Goal: Information Seeking & Learning: Understand process/instructions

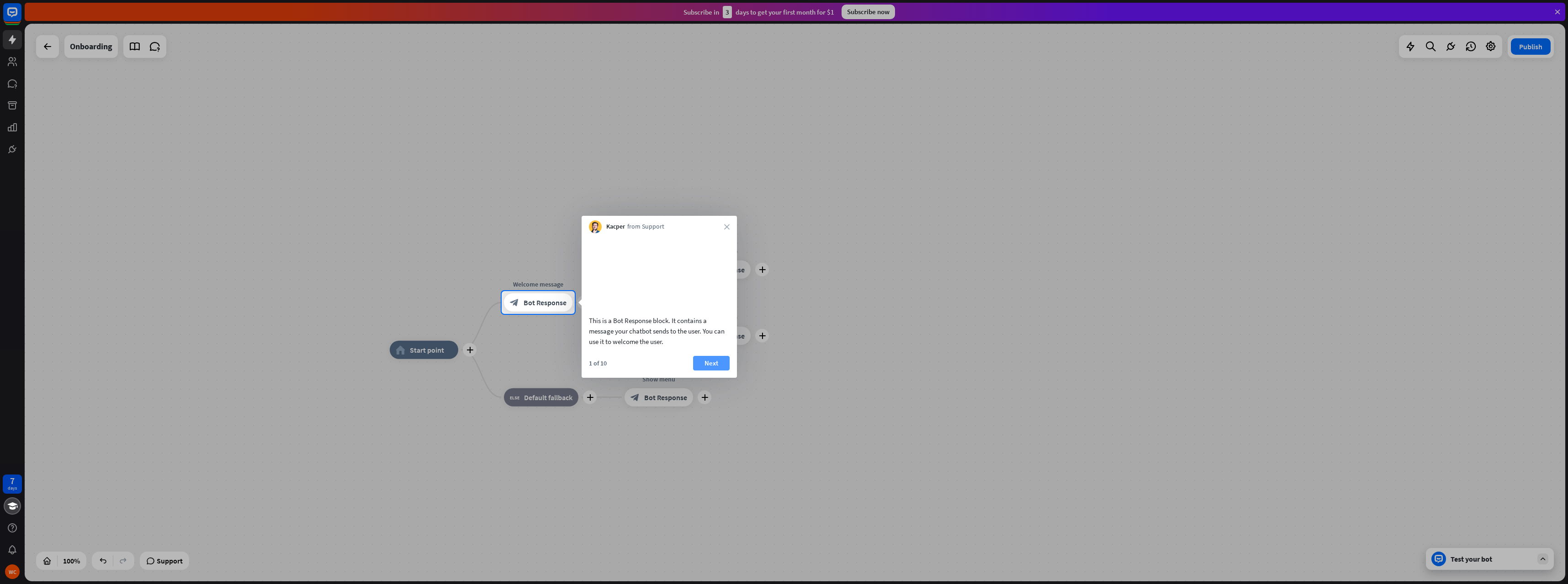
click at [710, 371] on button "Next" at bounding box center [711, 363] width 37 height 15
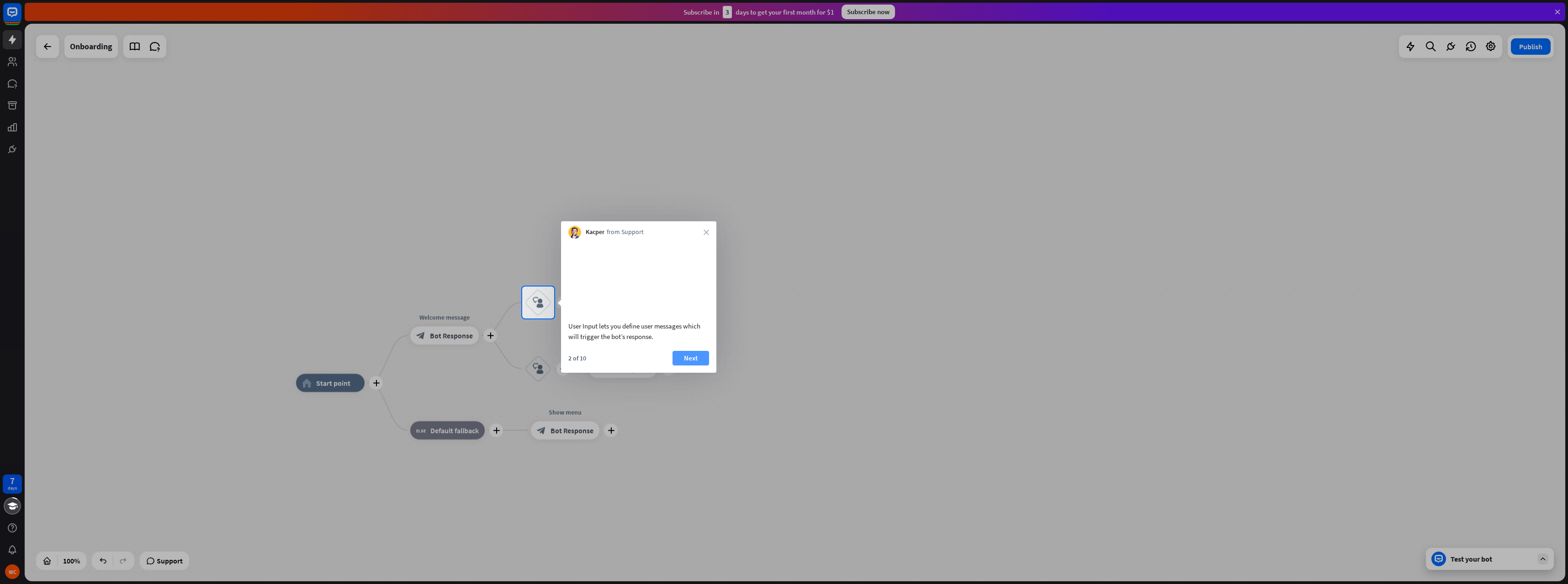
click at [688, 366] on button "Next" at bounding box center [691, 358] width 37 height 15
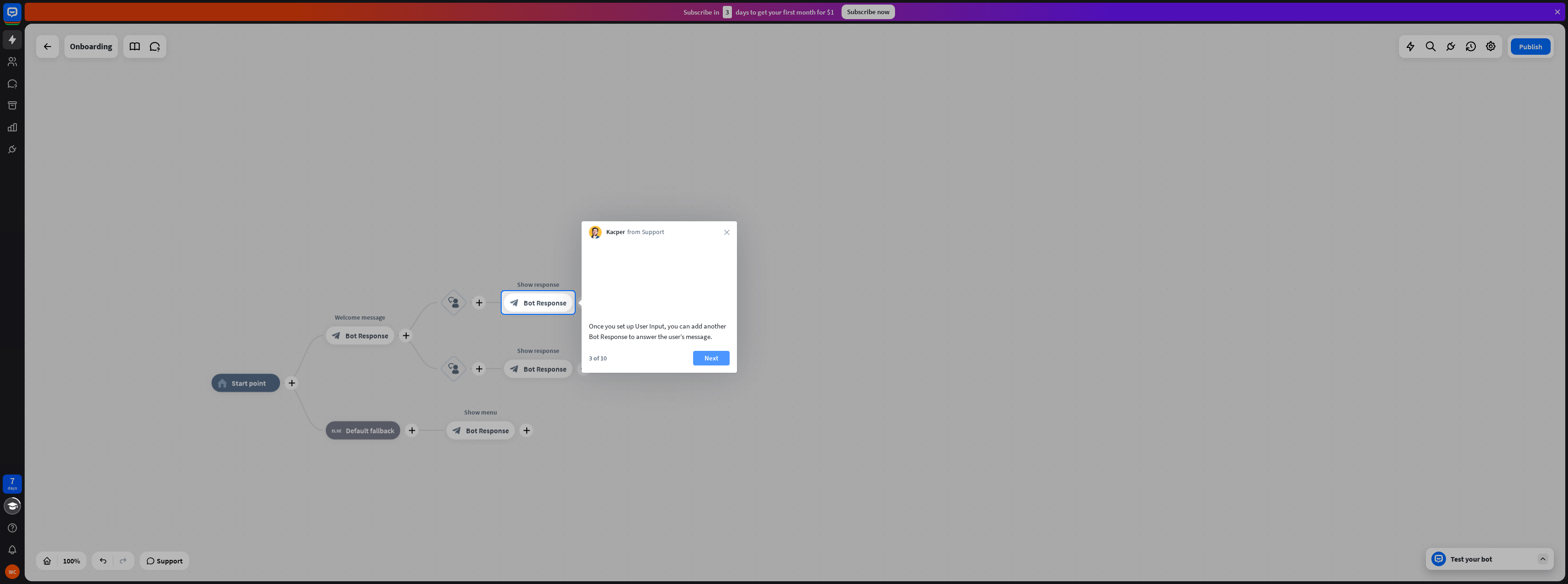
click at [705, 366] on button "Next" at bounding box center [711, 358] width 37 height 15
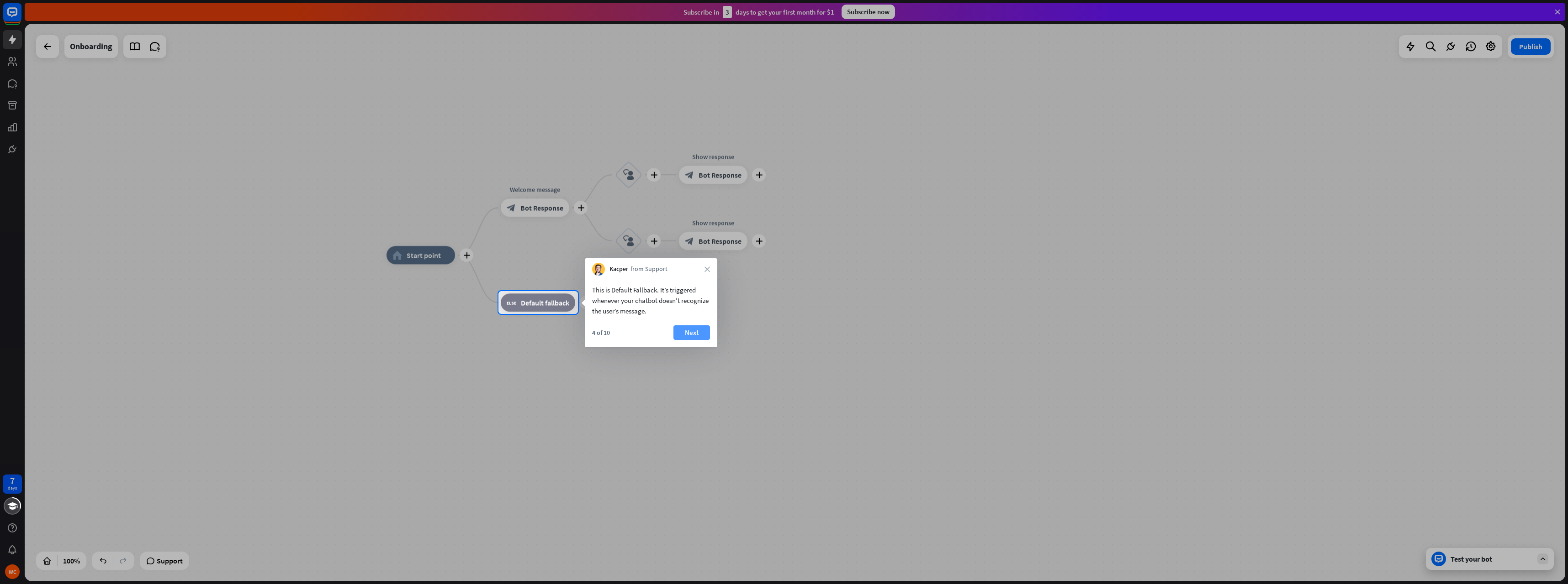
click at [691, 336] on button "Next" at bounding box center [692, 333] width 37 height 15
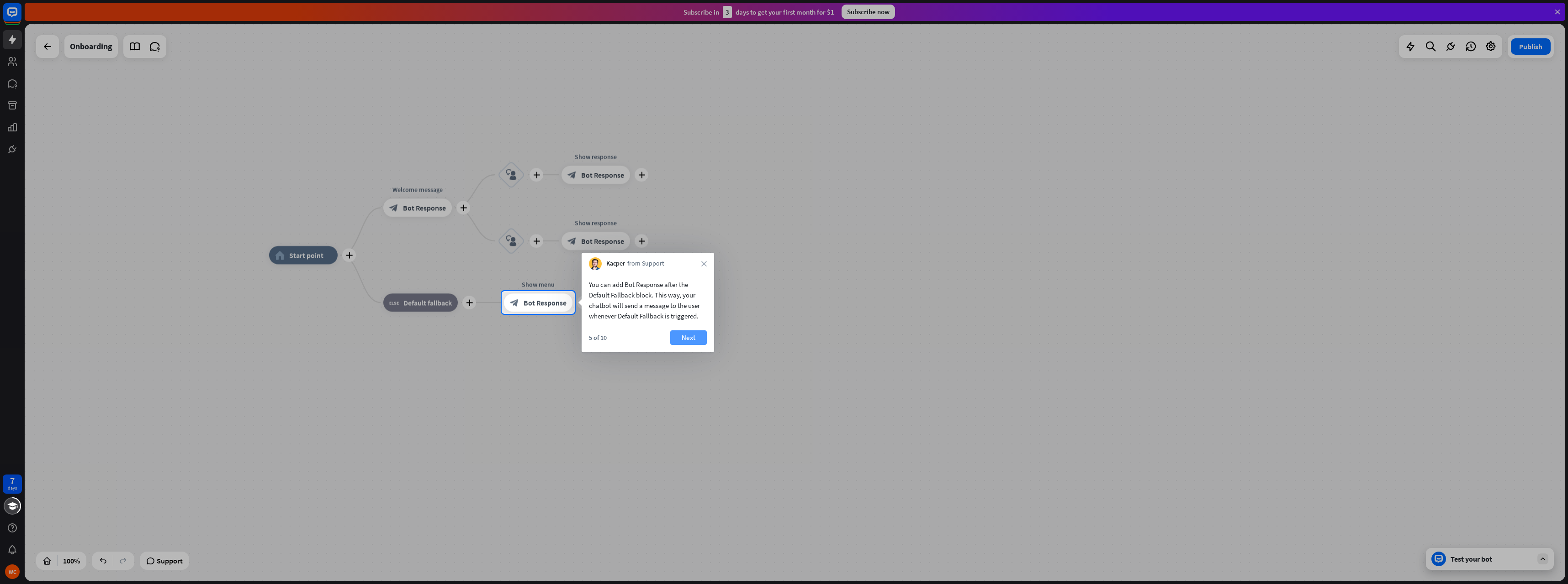
click at [689, 342] on button "Next" at bounding box center [689, 338] width 37 height 15
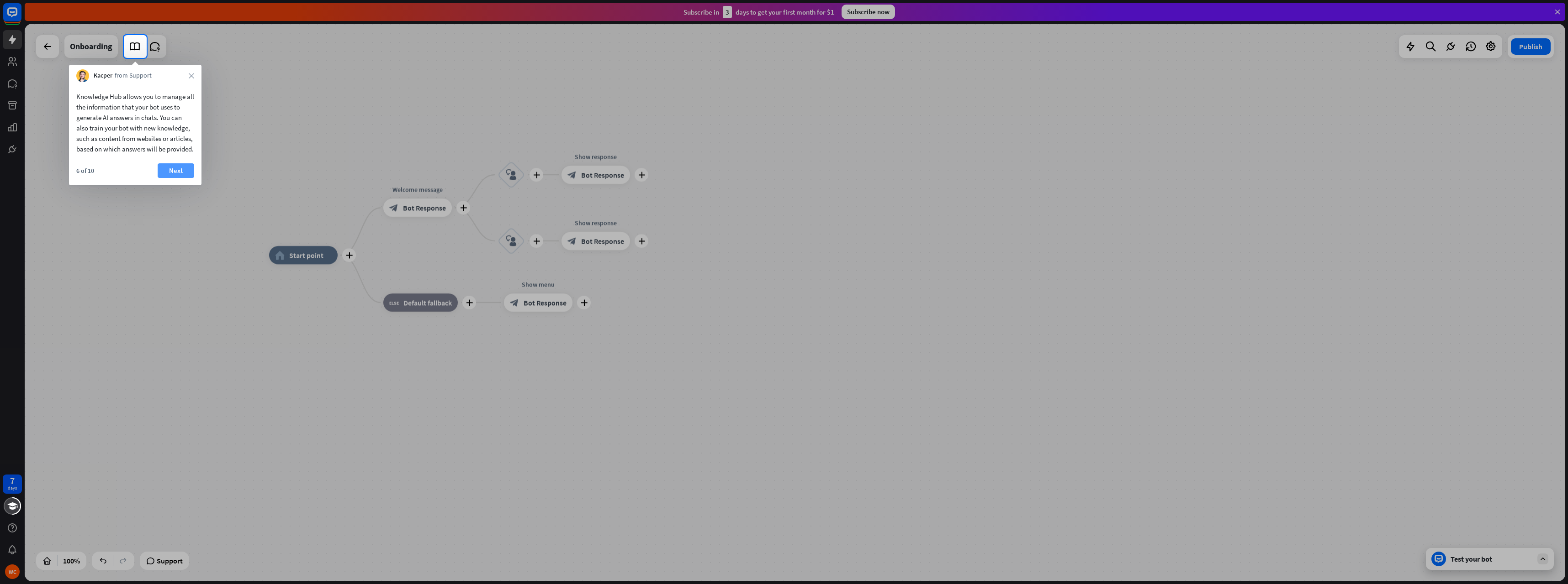
click at [180, 178] on button "Next" at bounding box center [176, 171] width 37 height 15
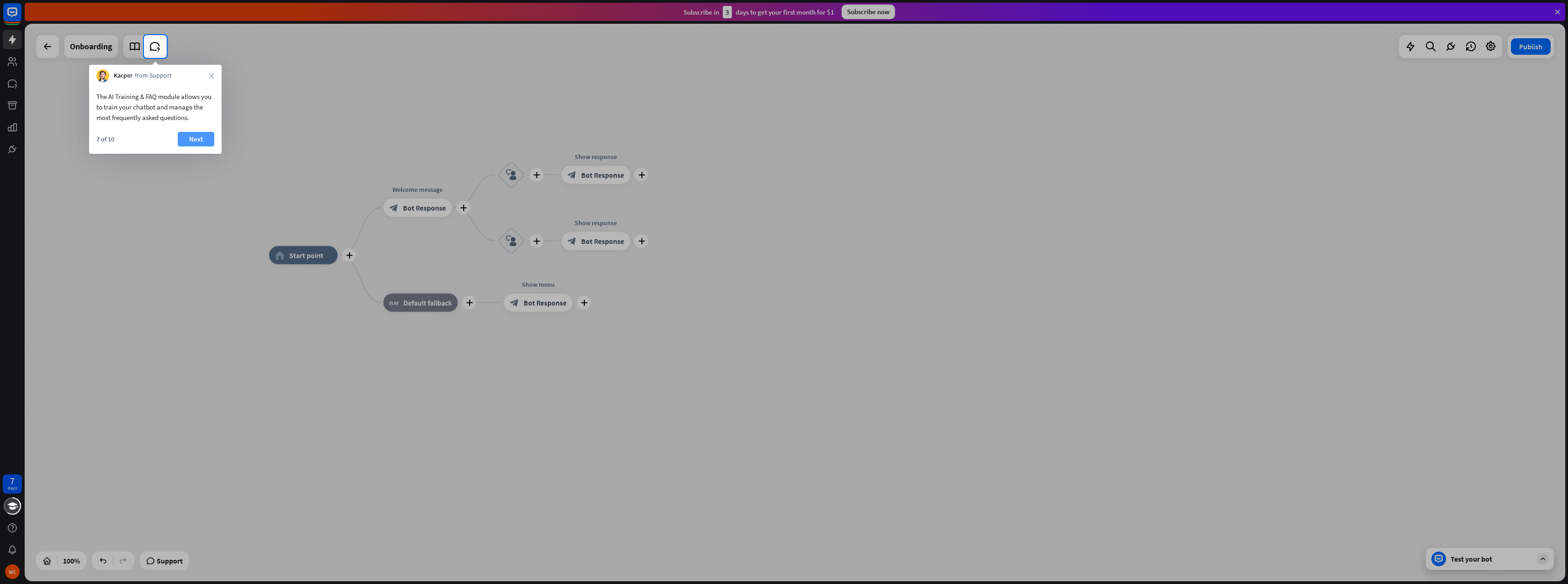
click at [201, 139] on button "Next" at bounding box center [196, 139] width 37 height 15
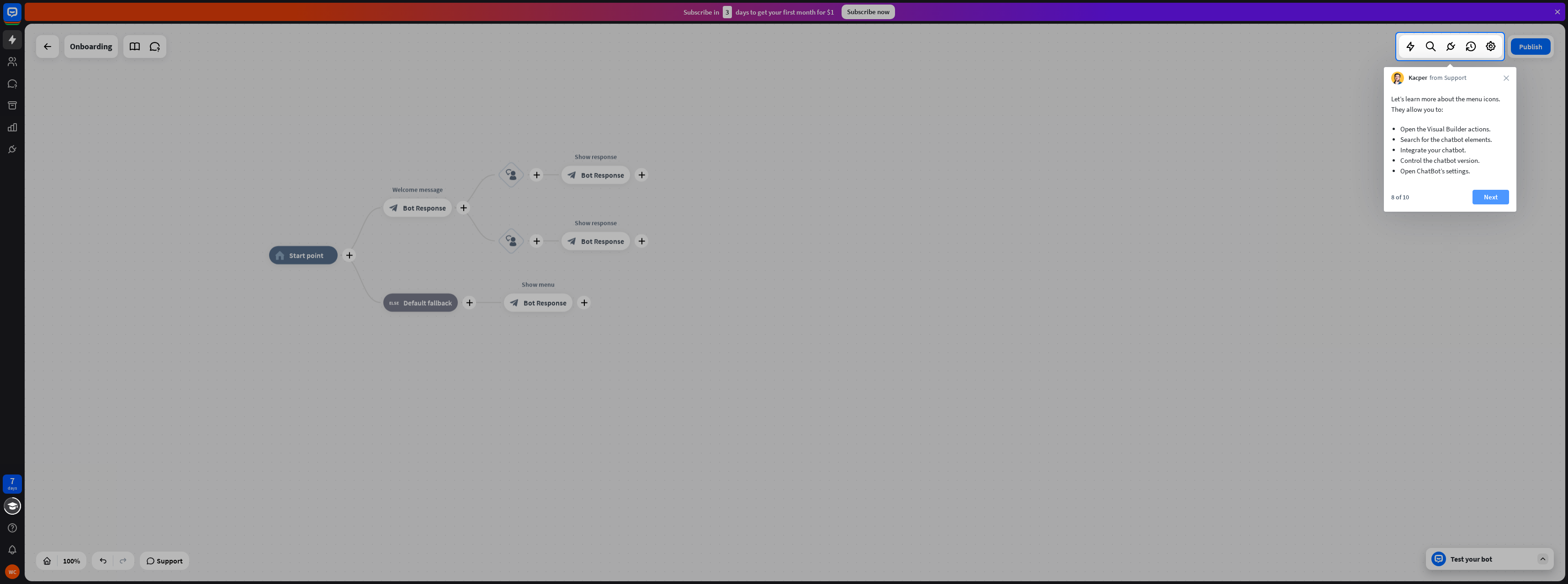
click at [1490, 198] on button "Next" at bounding box center [1490, 197] width 37 height 15
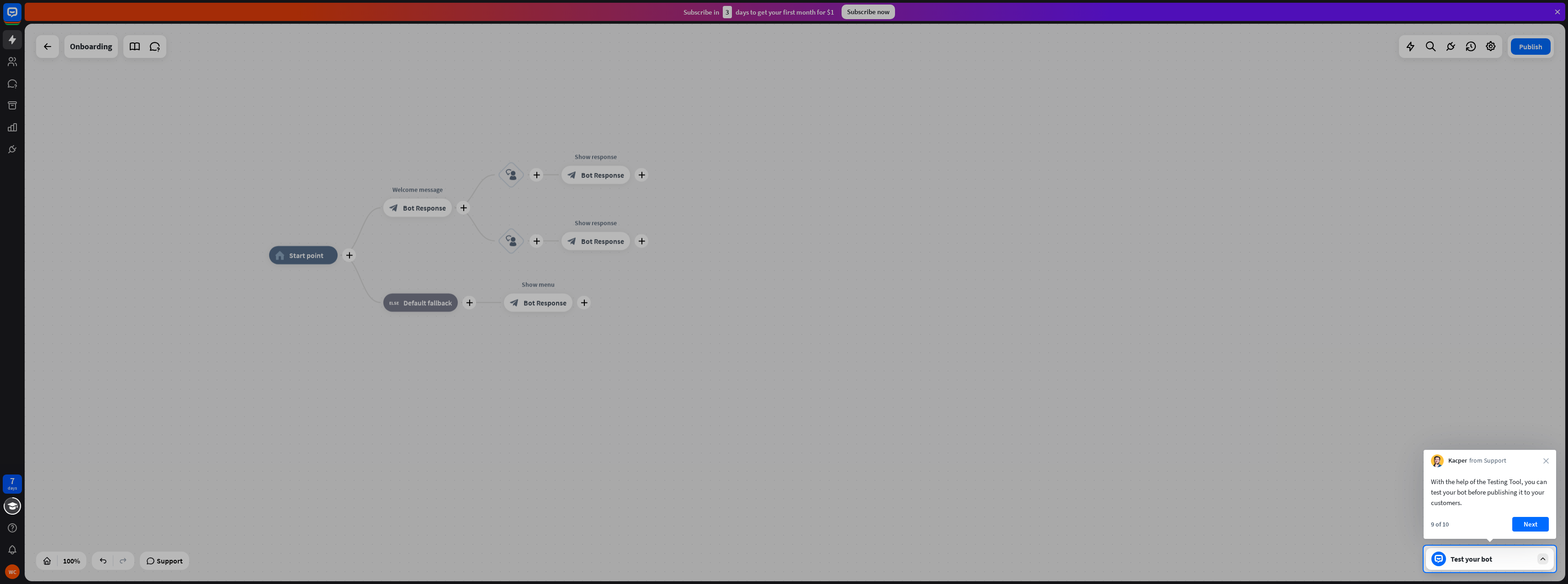
click at [1486, 559] on div "Test your bot" at bounding box center [1491, 559] width 83 height 9
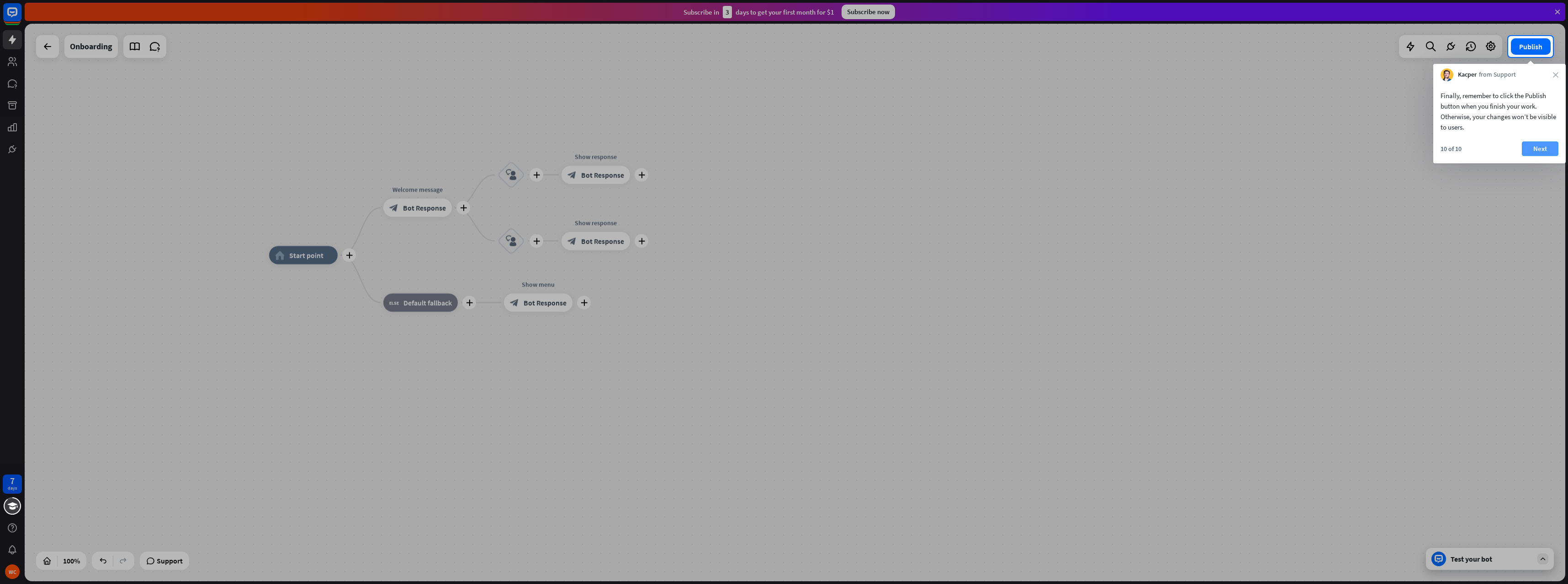
click at [1536, 147] on button "Next" at bounding box center [1540, 149] width 37 height 15
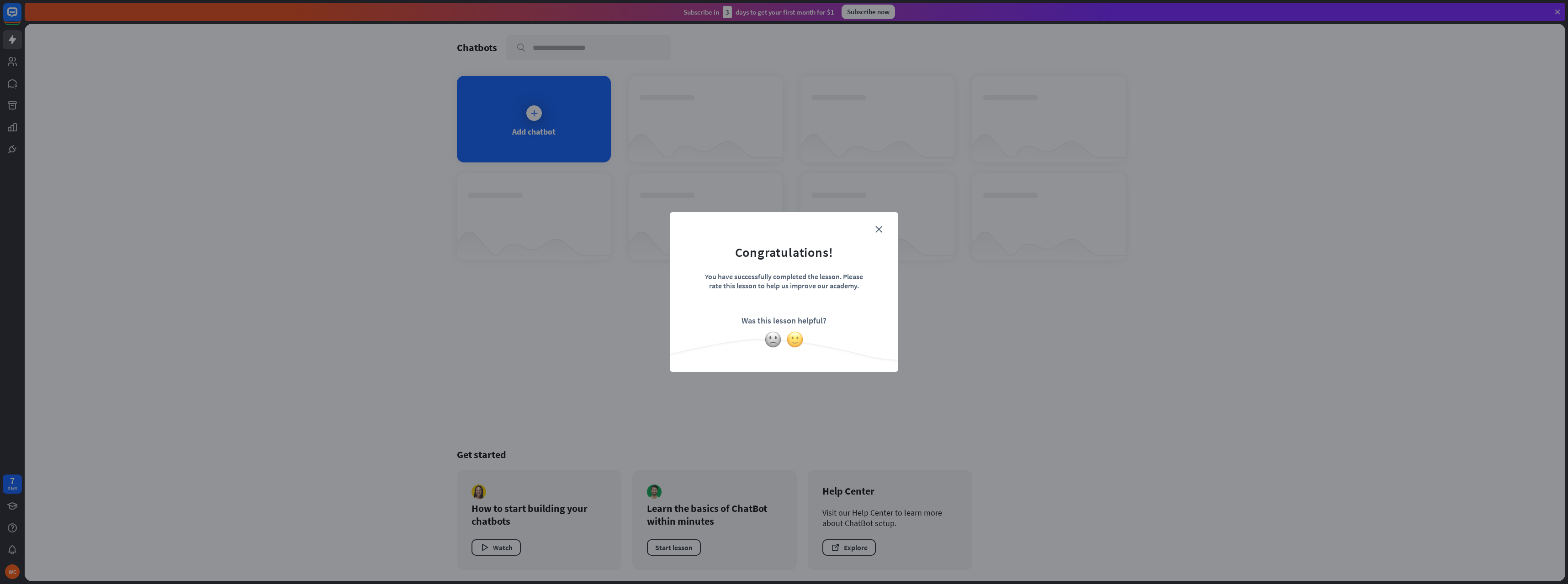
click at [798, 339] on img at bounding box center [794, 339] width 18 height 17
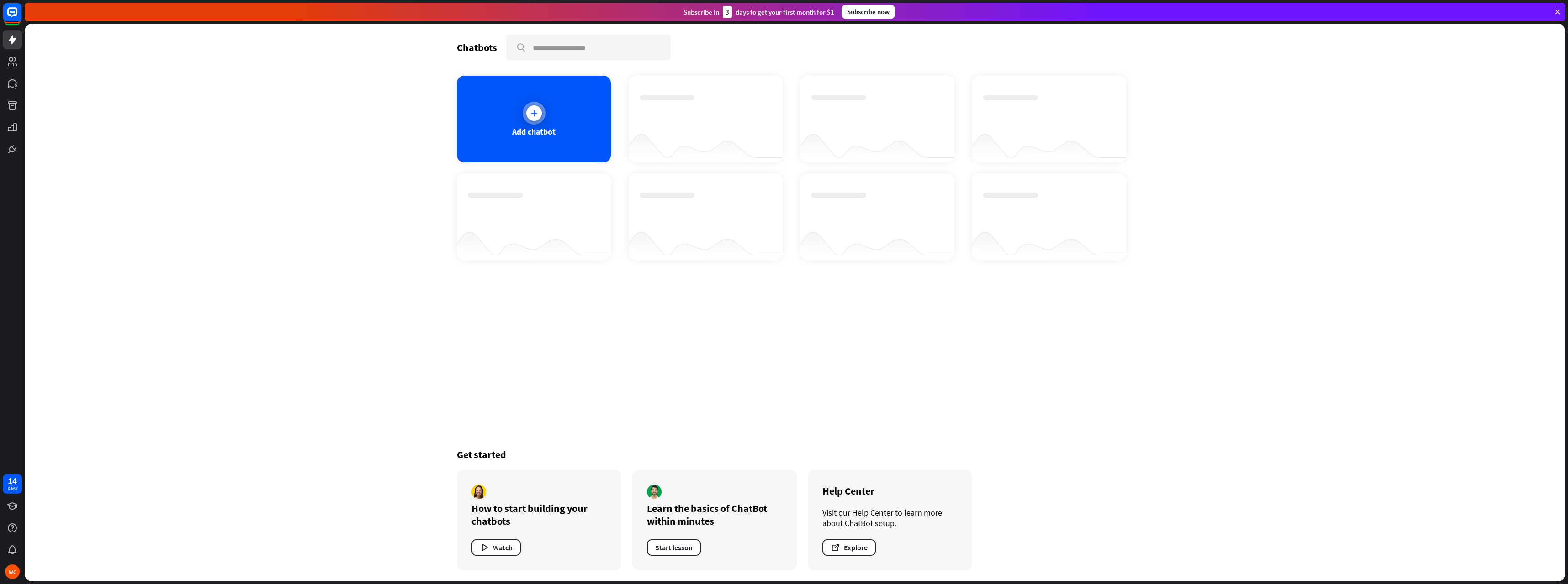
click at [534, 117] on div at bounding box center [534, 113] width 16 height 16
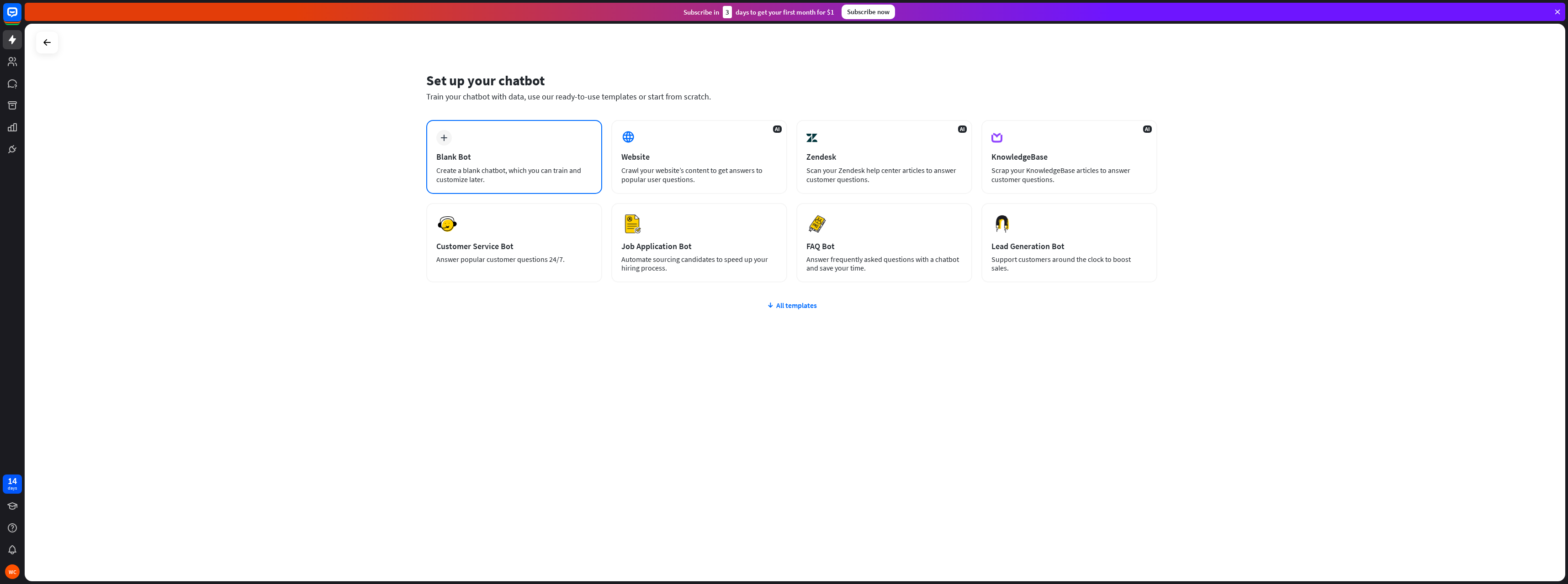
click at [485, 169] on div "Create a blank chatbot, which you can train and customize later." at bounding box center [513, 175] width 156 height 18
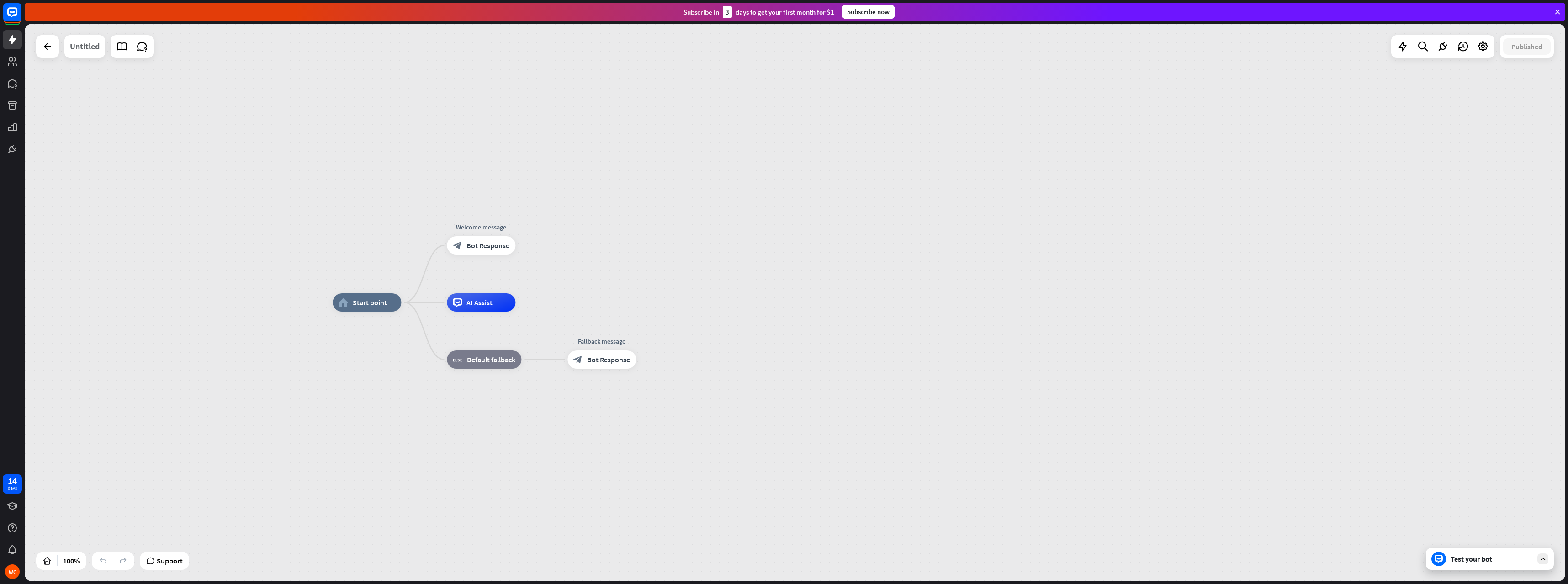
click at [88, 47] on div "Untitled" at bounding box center [85, 46] width 30 height 22
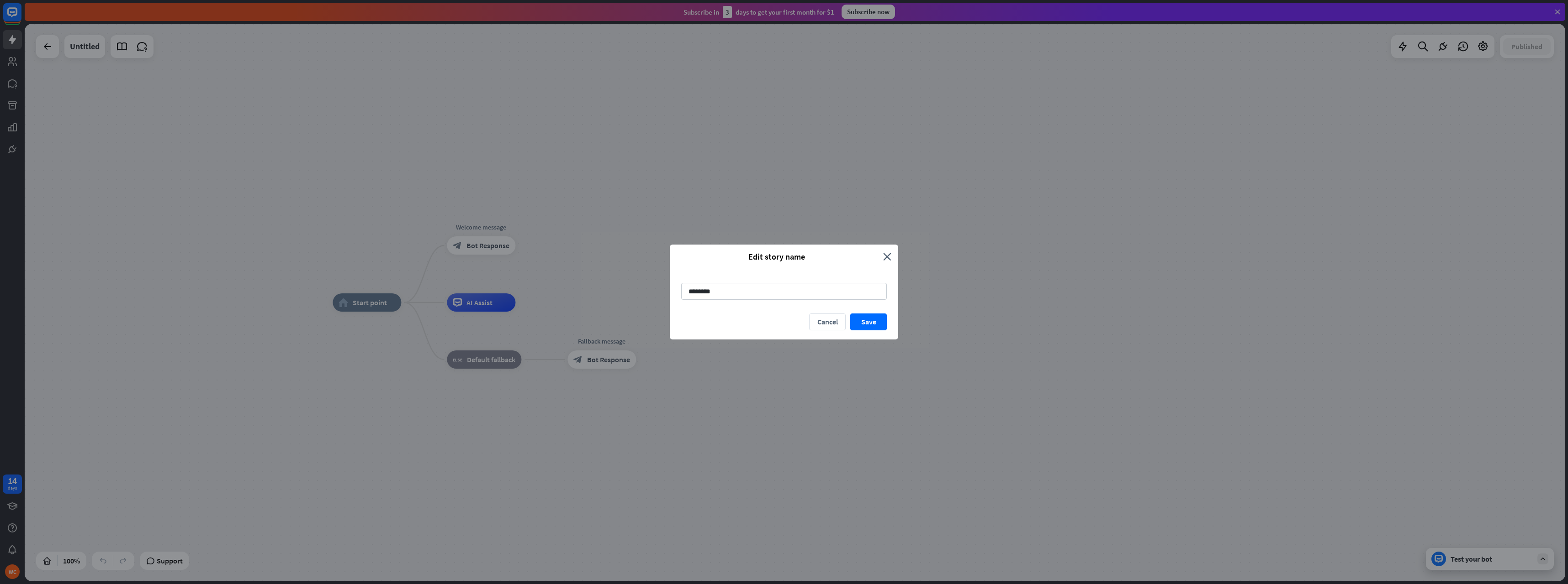
drag, startPoint x: 723, startPoint y: 291, endPoint x: 670, endPoint y: 289, distance: 53.0
click at [670, 289] on div "********" at bounding box center [784, 291] width 228 height 44
type input "**********"
click at [863, 322] on button "Save" at bounding box center [869, 322] width 37 height 17
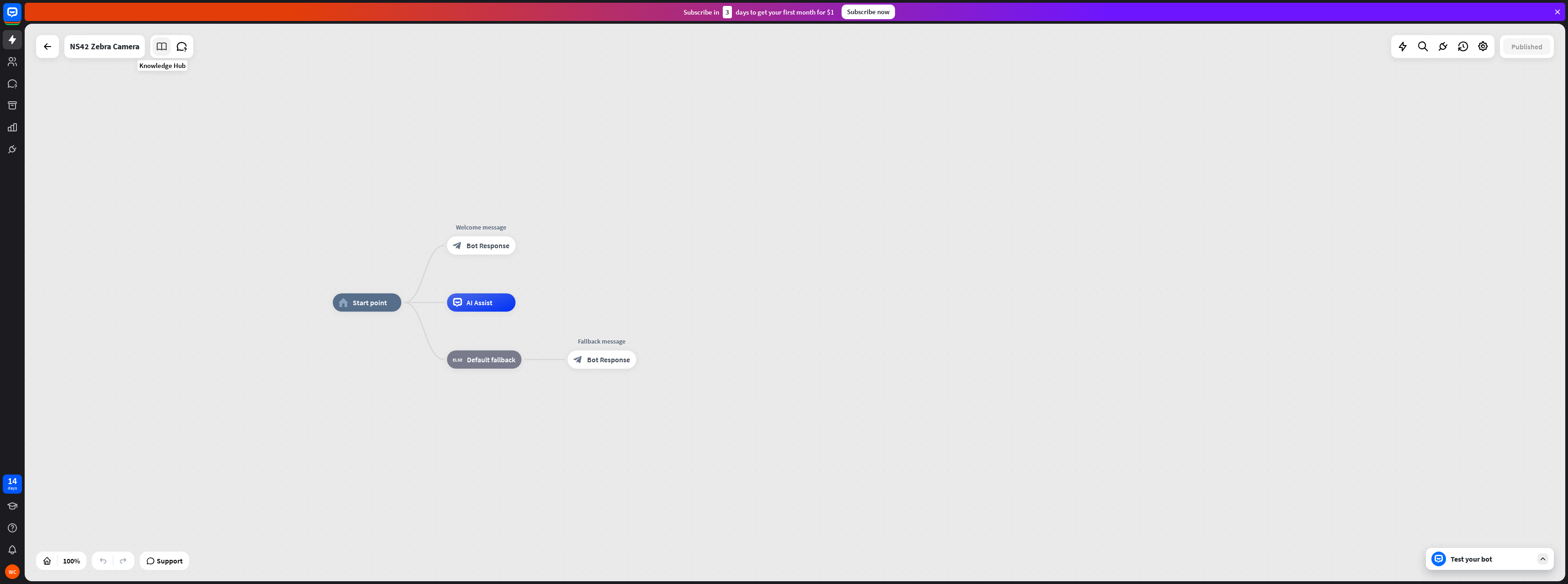
click at [160, 52] on icon at bounding box center [162, 47] width 12 height 12
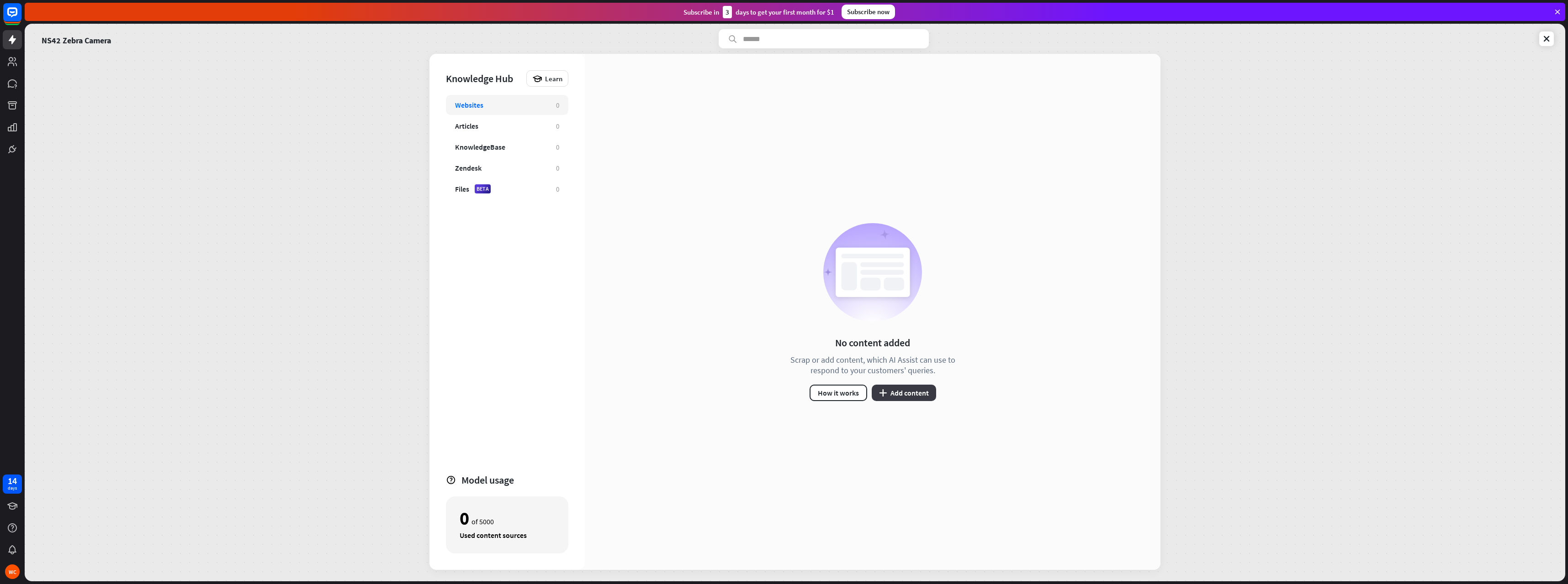
click at [904, 392] on button "plus Add content" at bounding box center [904, 393] width 64 height 17
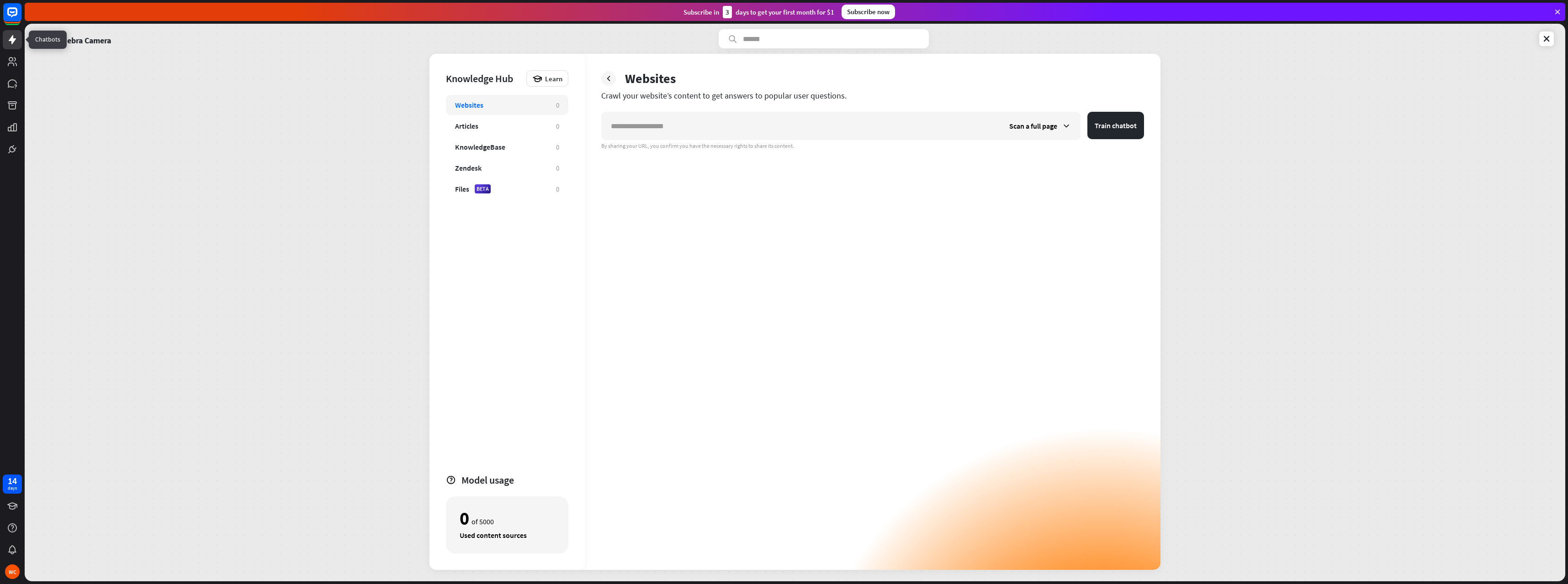
click at [13, 39] on icon at bounding box center [12, 39] width 8 height 9
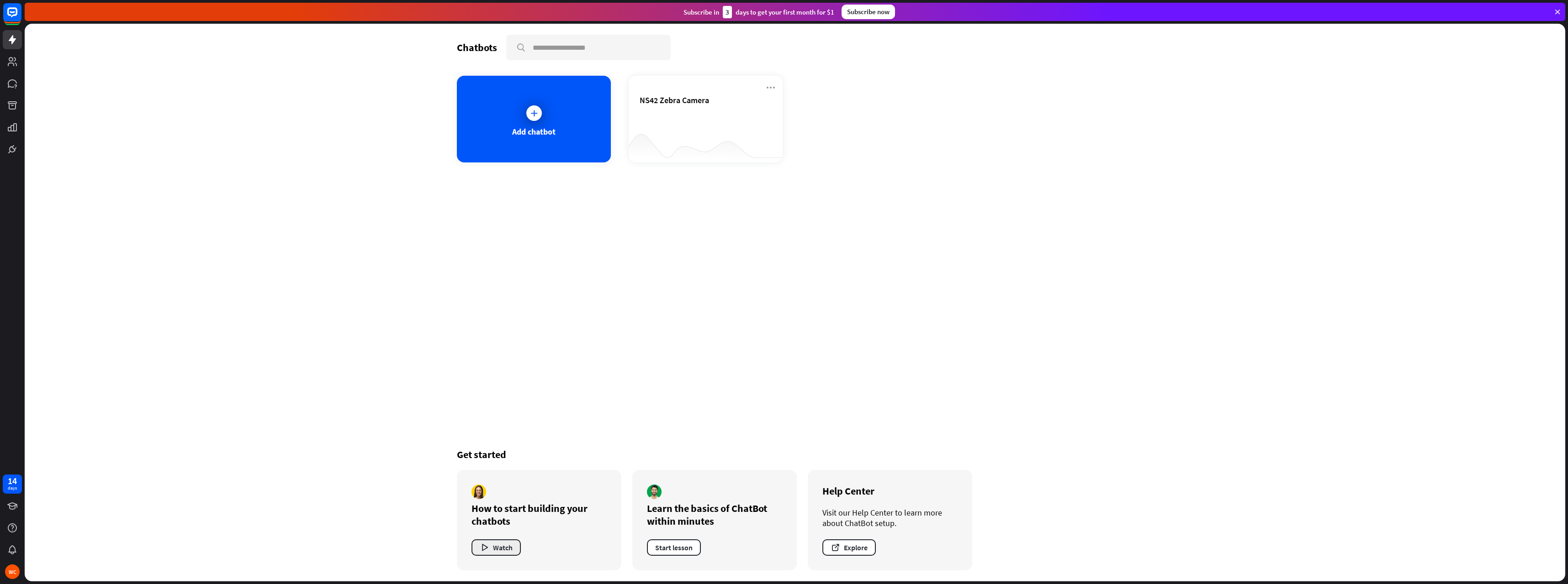
click at [503, 545] on button "Watch" at bounding box center [496, 548] width 49 height 17
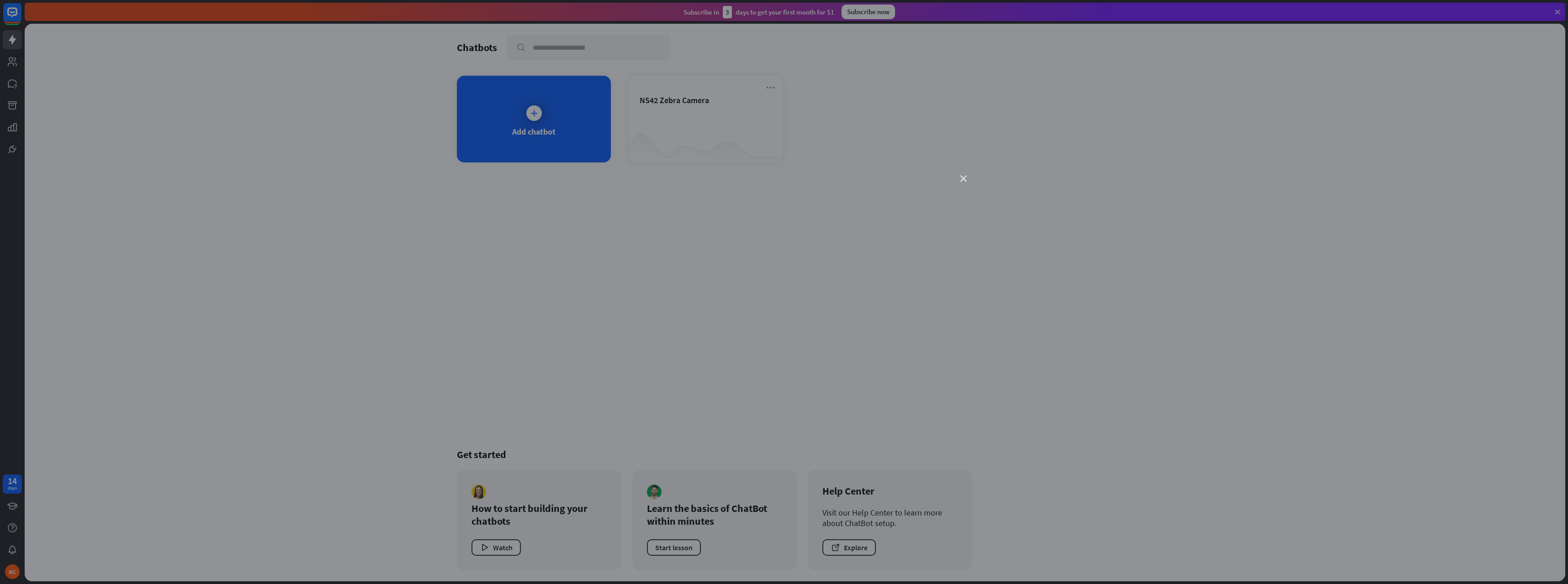
click at [965, 178] on icon "close" at bounding box center [964, 179] width 7 height 7
